Goal: Task Accomplishment & Management: Manage account settings

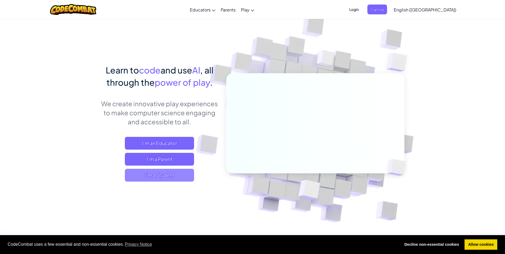
click at [168, 173] on span "I'm a Student" at bounding box center [159, 175] width 69 height 13
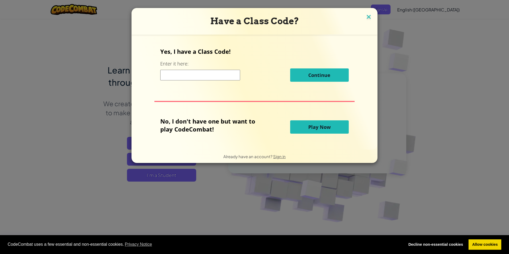
click at [369, 17] on img at bounding box center [368, 17] width 7 height 8
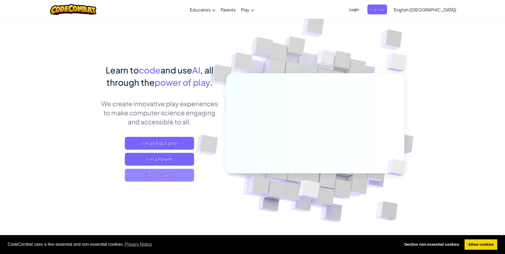
click at [169, 172] on span "I'm a Student" at bounding box center [159, 175] width 69 height 13
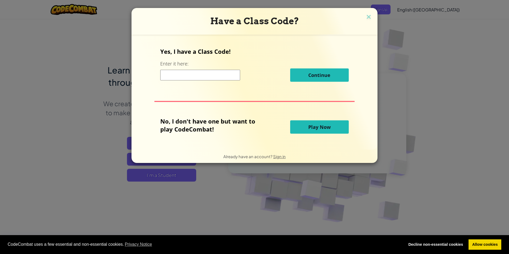
click at [228, 74] on input at bounding box center [200, 75] width 80 height 11
click at [275, 156] on span "Sign in" at bounding box center [279, 156] width 13 height 5
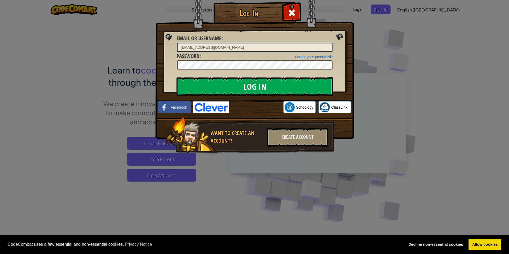
type input "[EMAIL_ADDRESS][DOMAIN_NAME]"
click at [238, 86] on input "Log In" at bounding box center [254, 86] width 156 height 19
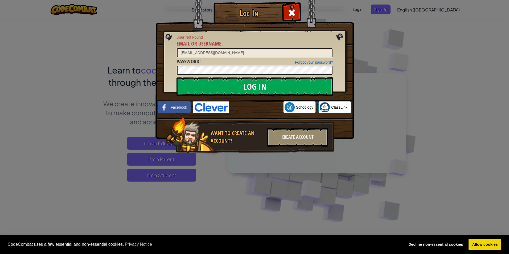
click at [373, 66] on div "Log In User Not Found Email or Username : [EMAIL_ADDRESS][DOMAIN_NAME] Forgot y…" at bounding box center [254, 127] width 509 height 254
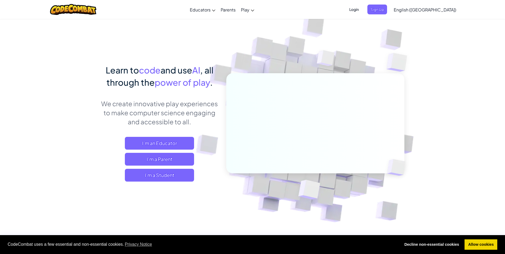
click at [362, 10] on span "Login" at bounding box center [354, 10] width 16 height 10
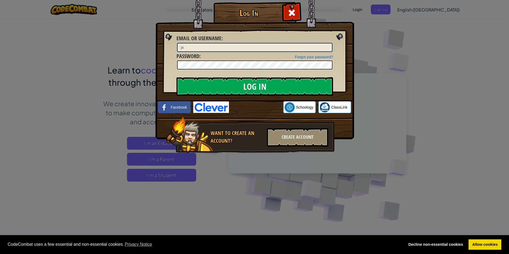
type input "j"
drag, startPoint x: 226, startPoint y: 90, endPoint x: 196, endPoint y: 122, distance: 44.4
click at [226, 90] on input "Log In" at bounding box center [254, 86] width 156 height 19
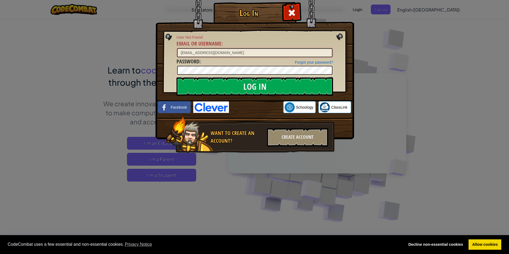
click at [221, 51] on input "[EMAIL_ADDRESS][DOMAIN_NAME]" at bounding box center [254, 52] width 155 height 9
drag, startPoint x: 219, startPoint y: 52, endPoint x: 199, endPoint y: 53, distance: 19.7
click at [199, 53] on input "[EMAIL_ADDRESS][DOMAIN_NAME]" at bounding box center [254, 52] width 155 height 9
type input "25jcav4893"
click at [234, 86] on input "Log In" at bounding box center [254, 86] width 156 height 19
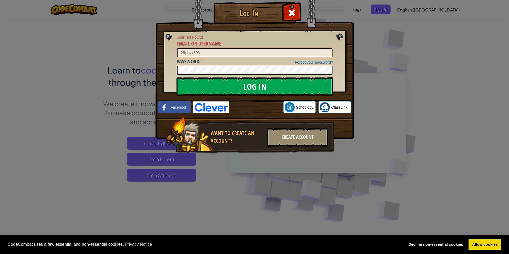
click at [213, 53] on input "25jcav4893" at bounding box center [254, 52] width 155 height 9
drag, startPoint x: 213, startPoint y: 53, endPoint x: 156, endPoint y: 53, distance: 56.1
click at [171, 55] on div "Log In User Not Found Email or Username : 25jcav4893 Forgot your password? Pass…" at bounding box center [254, 85] width 177 height 155
